Goal: Task Accomplishment & Management: Manage account settings

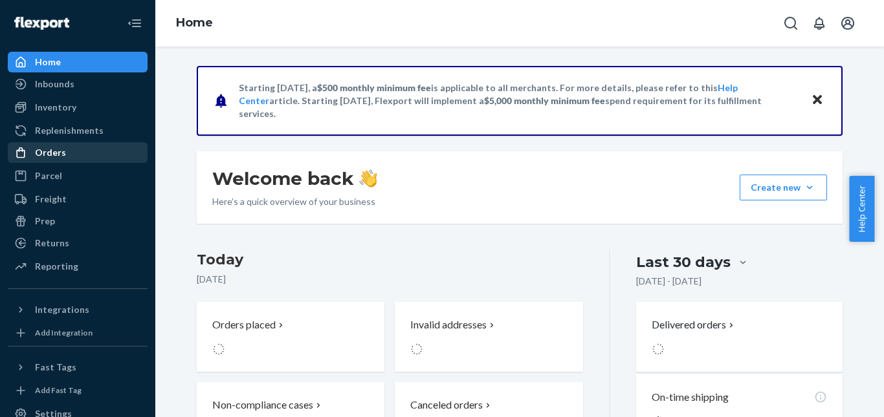
click at [66, 155] on div "Orders" at bounding box center [77, 153] width 137 height 18
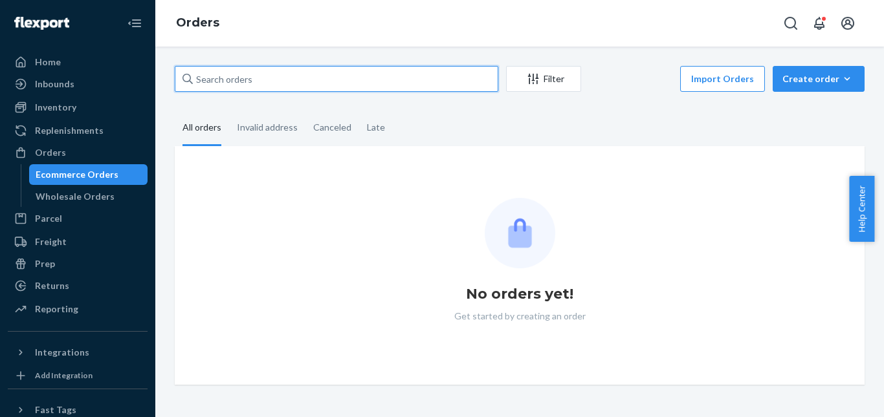
click at [439, 79] on input "text" at bounding box center [336, 79] width 323 height 26
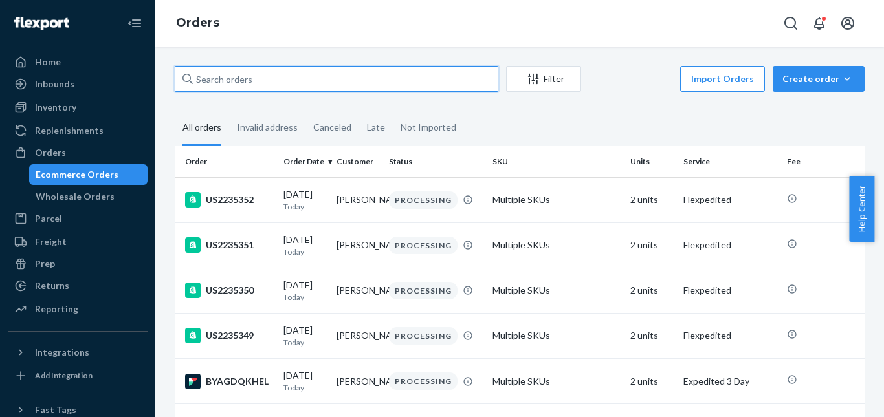
paste input "US2235328"
type input "US2235328"
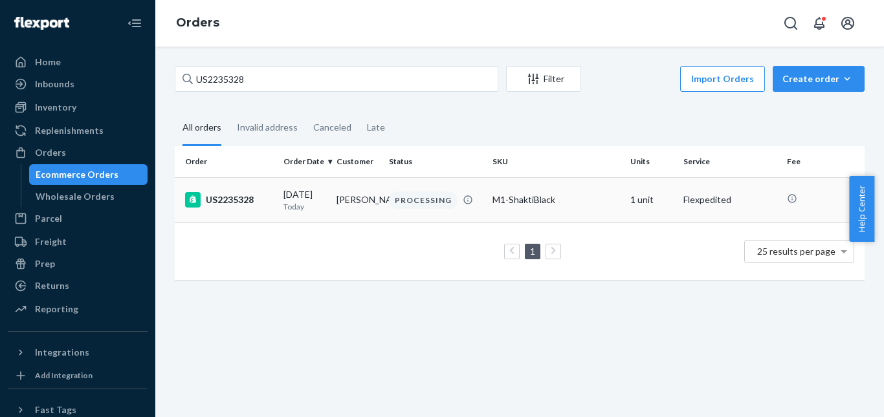
click at [247, 207] on div "US2235328" at bounding box center [229, 200] width 88 height 16
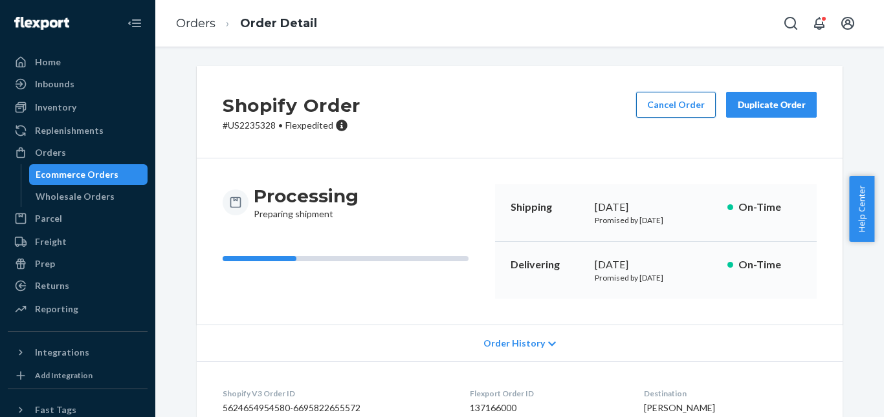
click at [666, 105] on button "Cancel Order" at bounding box center [676, 105] width 80 height 26
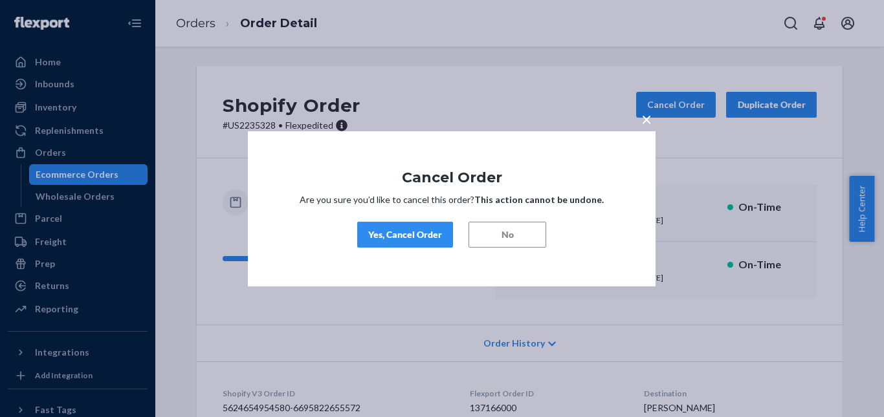
click at [421, 232] on div "Yes, Cancel Order" at bounding box center [405, 234] width 74 height 13
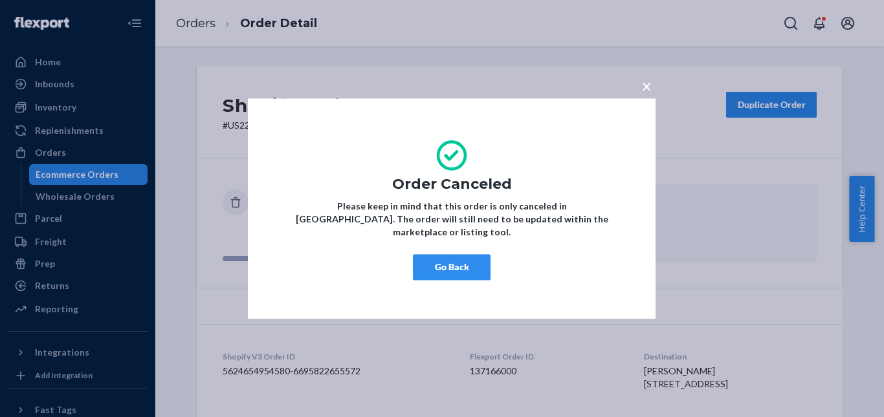
click at [443, 259] on button "Go Back" at bounding box center [452, 267] width 78 height 26
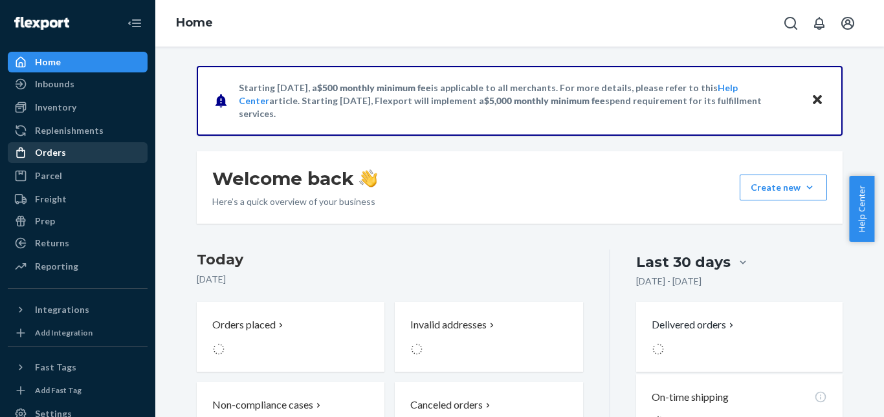
click at [70, 150] on div "Orders" at bounding box center [77, 153] width 137 height 18
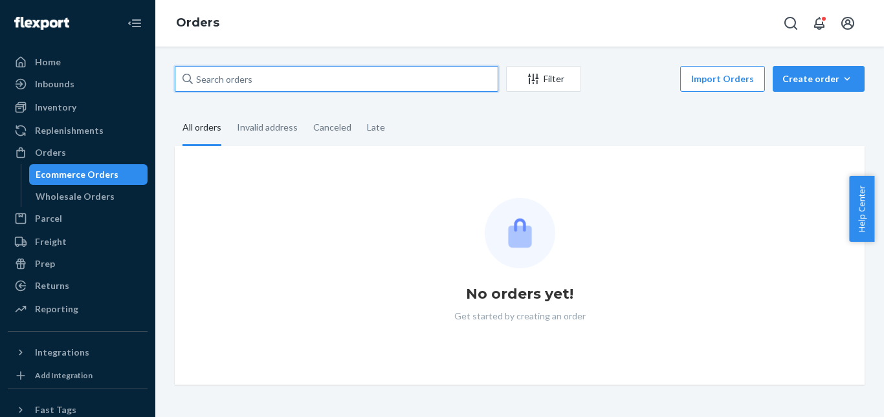
click at [312, 81] on input "text" at bounding box center [336, 79] width 323 height 26
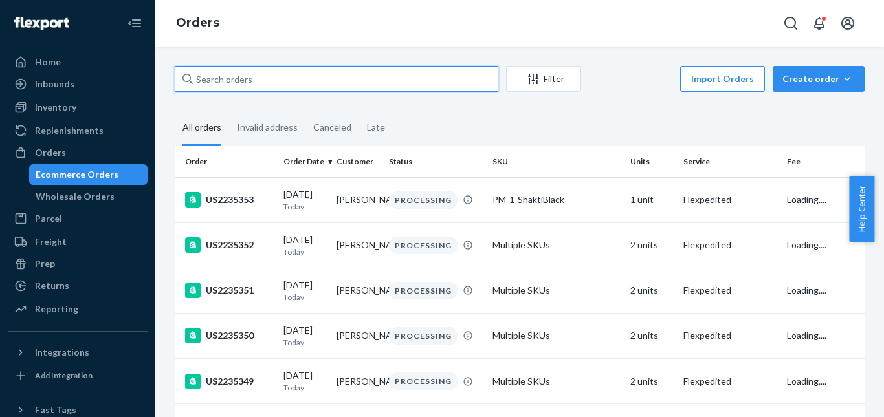
paste input "US2235340"
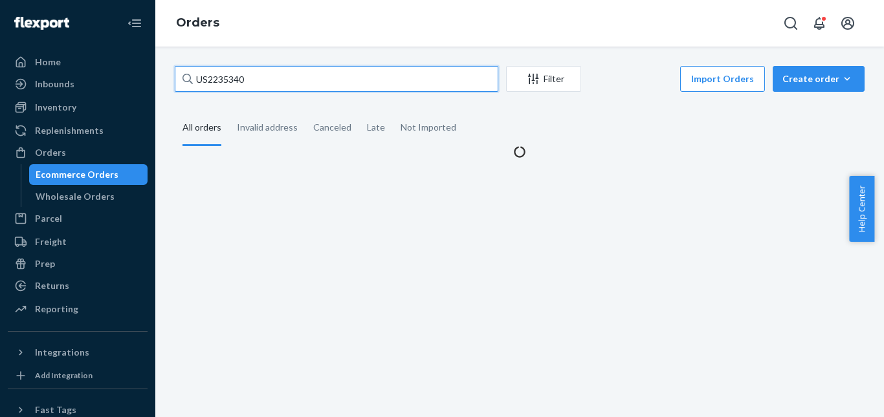
type input "US2235340"
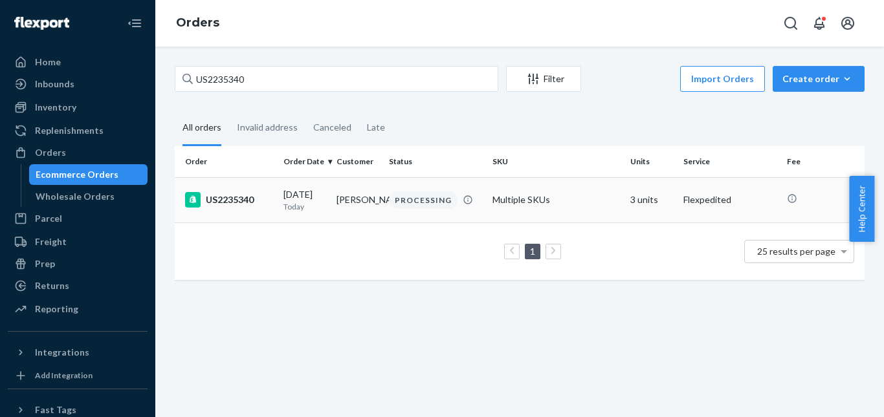
click at [250, 197] on div "US2235340" at bounding box center [229, 200] width 88 height 16
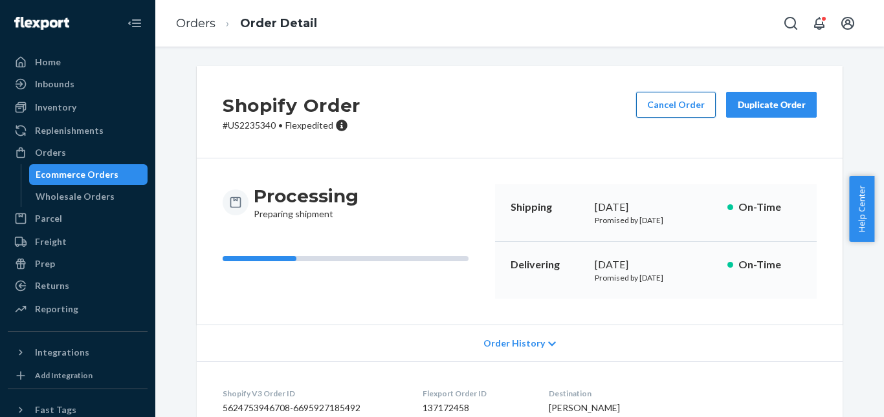
click at [672, 107] on button "Cancel Order" at bounding box center [676, 105] width 80 height 26
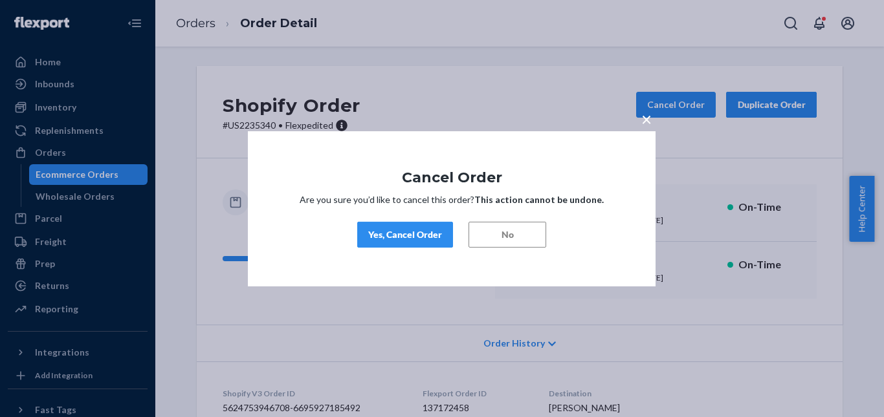
click at [415, 239] on div "Yes, Cancel Order" at bounding box center [405, 234] width 74 height 13
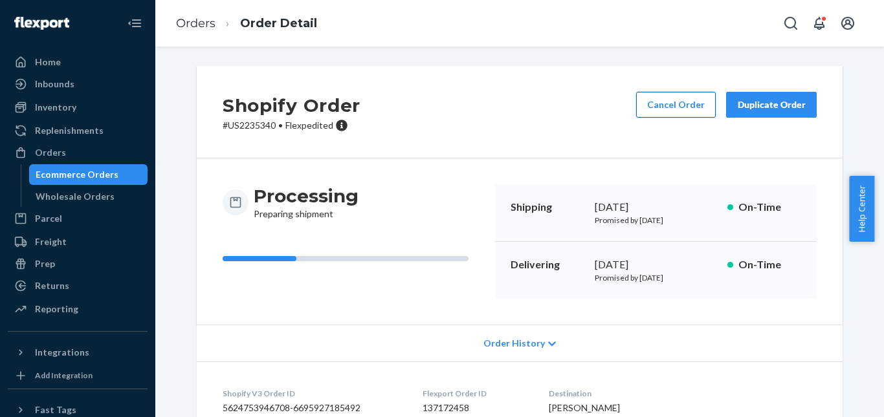
click at [668, 107] on button "Cancel Order" at bounding box center [676, 105] width 80 height 26
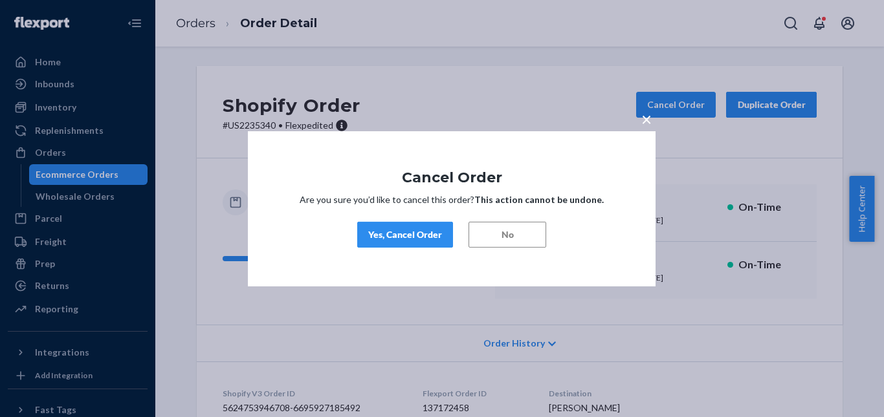
click at [407, 237] on div "Yes, Cancel Order" at bounding box center [405, 234] width 74 height 13
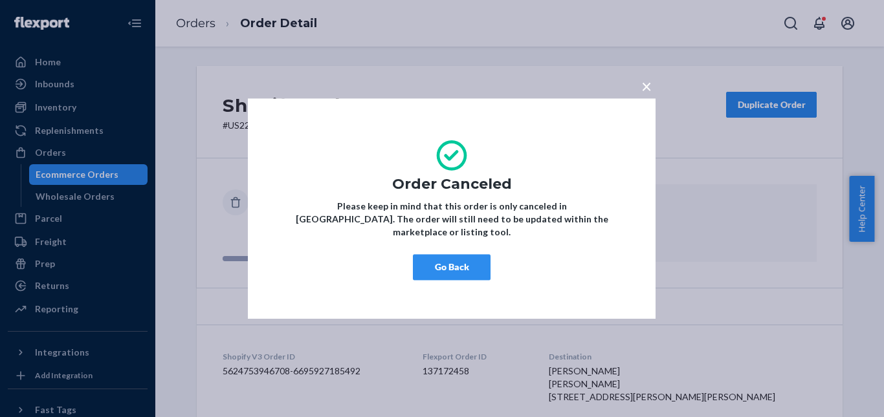
click at [647, 85] on span "×" at bounding box center [646, 86] width 10 height 22
